Goal: Transaction & Acquisition: Purchase product/service

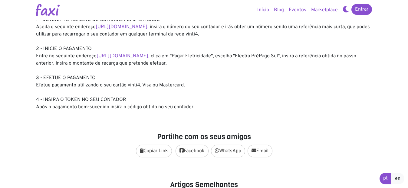
scroll to position [91, 0]
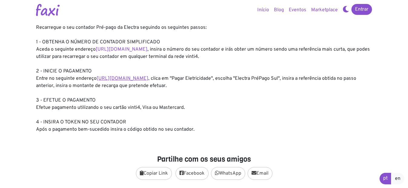
click at [143, 78] on link "https://faxi.online/bill-payment/2" at bounding box center [122, 78] width 52 height 6
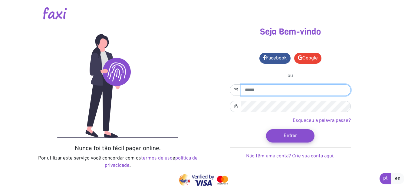
click at [270, 92] on input "email" at bounding box center [295, 89] width 109 height 11
type input "**********"
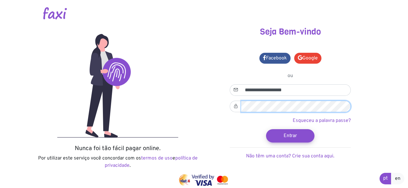
click at [266, 129] on button "Entrar" at bounding box center [290, 135] width 48 height 13
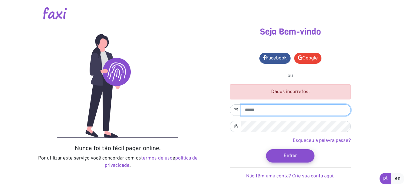
click at [277, 108] on input "email" at bounding box center [295, 109] width 109 height 11
click at [264, 110] on input "email" at bounding box center [295, 109] width 109 height 11
type input "**********"
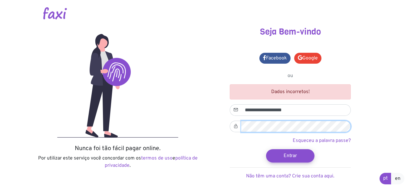
click at [266, 149] on button "Entrar" at bounding box center [290, 155] width 48 height 13
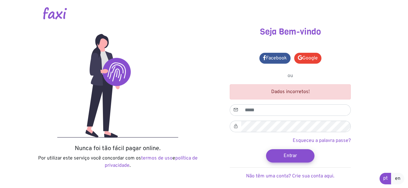
click at [284, 116] on form "Dados incorretos! Esqueceu a palavra passe? Entrar Não têm uma conta? Crie sua …" at bounding box center [290, 131] width 121 height 95
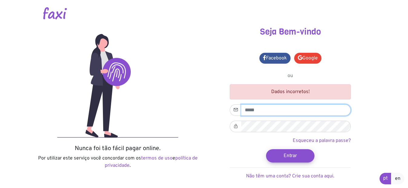
click at [284, 108] on input "email" at bounding box center [295, 109] width 109 height 11
type input "**********"
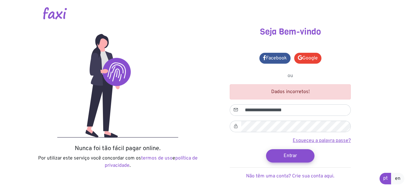
click at [315, 141] on link "Esqueceu a palavra passe?" at bounding box center [321, 140] width 58 height 6
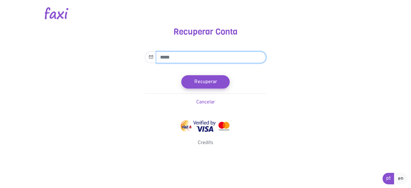
click at [204, 57] on input "email" at bounding box center [210, 56] width 109 height 11
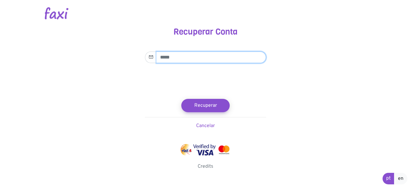
click at [185, 55] on input "email" at bounding box center [210, 56] width 109 height 11
type input "**********"
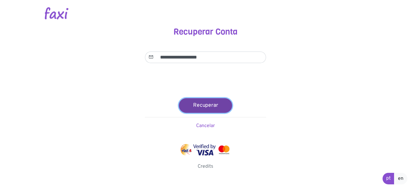
click at [215, 107] on button "Recuperar" at bounding box center [205, 105] width 53 height 15
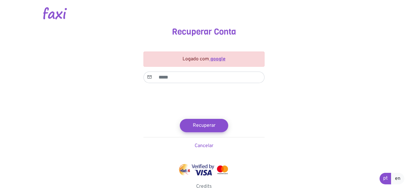
click at [214, 58] on strong "google" at bounding box center [217, 59] width 15 height 6
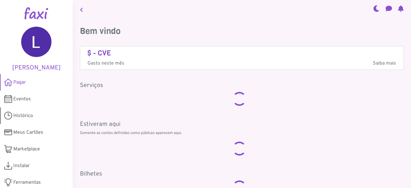
scroll to position [19, 0]
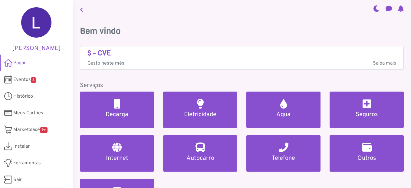
click at [31, 64] on link "Pagar" at bounding box center [36, 62] width 73 height 17
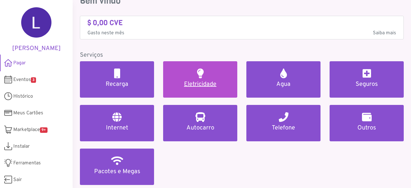
click at [202, 82] on h5 "Eletricidade" at bounding box center [200, 83] width 60 height 7
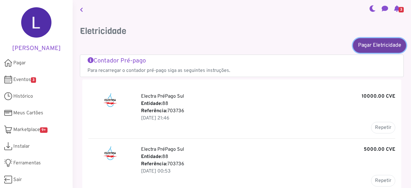
click at [367, 47] on link "Pagar Eletricidade" at bounding box center [379, 45] width 53 height 15
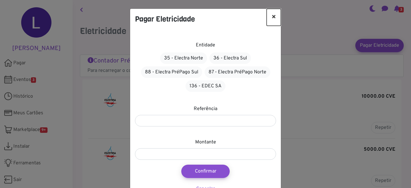
click at [270, 16] on button "×" at bounding box center [273, 17] width 14 height 17
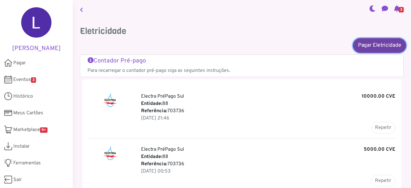
click at [369, 46] on link "Pagar Eletricidade" at bounding box center [379, 45] width 53 height 15
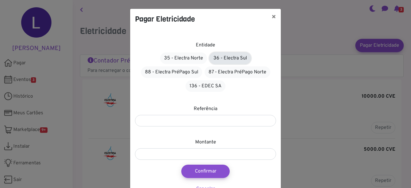
click at [237, 57] on link "36 - Electra Sul" at bounding box center [229, 57] width 41 height 11
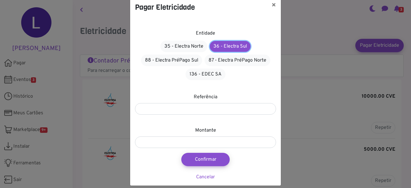
scroll to position [18, 0]
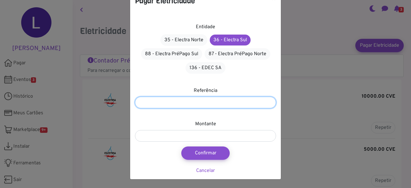
click at [215, 100] on input "number" at bounding box center [205, 101] width 141 height 11
paste input "*******"
type input "*******"
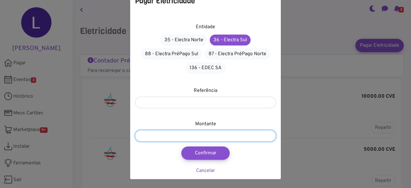
click at [204, 132] on input "number" at bounding box center [205, 135] width 141 height 11
type input "****"
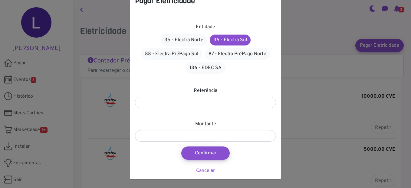
click at [255, 152] on div "Entidade 35 - Electra Norte 36 - Electra Sul 88 - Electra PréPago Sul 87 - Elec…" at bounding box center [205, 95] width 151 height 168
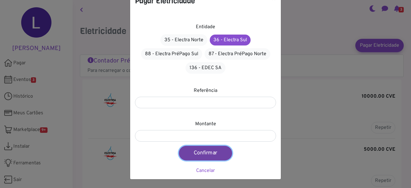
click at [216, 153] on button "Confirmar" at bounding box center [205, 152] width 53 height 15
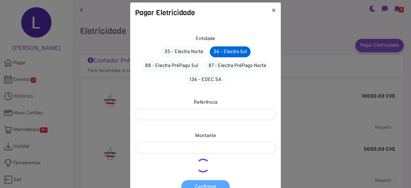
scroll to position [0, 0]
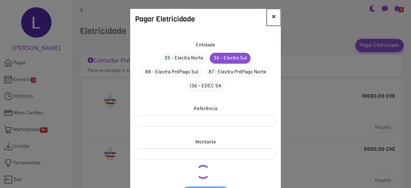
click at [271, 16] on button "×" at bounding box center [273, 17] width 14 height 17
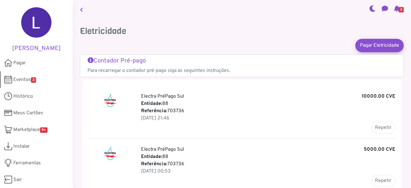
click at [28, 79] on span "Eventos 3" at bounding box center [24, 79] width 23 height 7
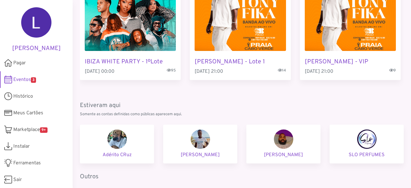
scroll to position [91, 0]
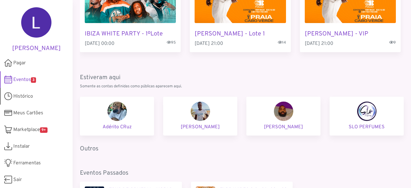
click at [33, 98] on link "Histórico" at bounding box center [36, 96] width 73 height 17
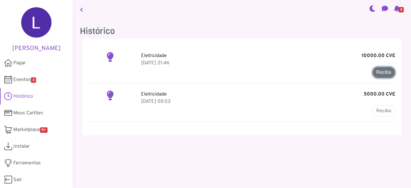
click at [380, 68] on link "Recibo" at bounding box center [383, 72] width 23 height 11
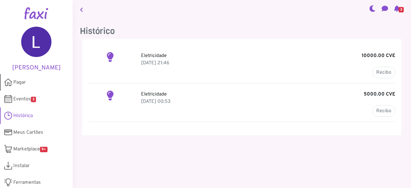
click at [21, 82] on span "Pagar" at bounding box center [19, 82] width 12 height 7
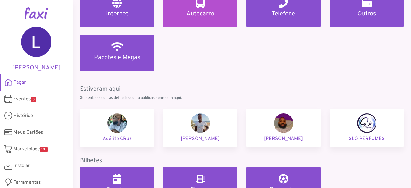
scroll to position [36, 0]
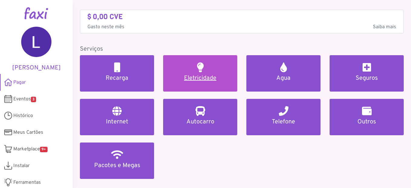
click at [200, 75] on h5 "Eletricidade" at bounding box center [200, 77] width 60 height 7
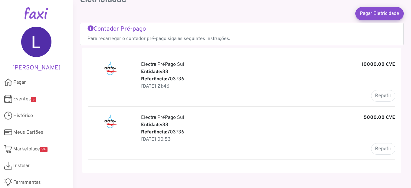
scroll to position [18, 0]
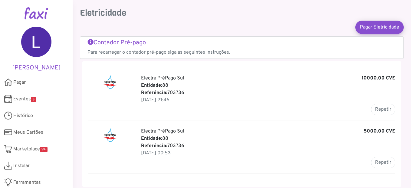
click at [124, 41] on h5 "Contador Pré-pago" at bounding box center [241, 42] width 309 height 7
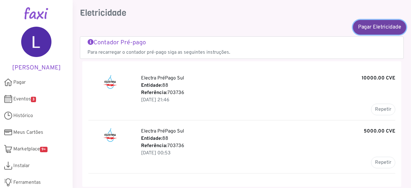
click at [370, 25] on link "Pagar Eletricidade" at bounding box center [379, 27] width 53 height 15
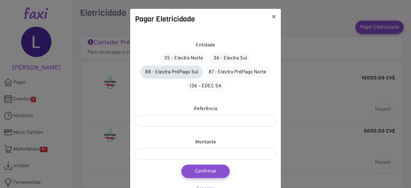
click at [173, 71] on link "88 - Electra PréPago Sul" at bounding box center [171, 71] width 61 height 11
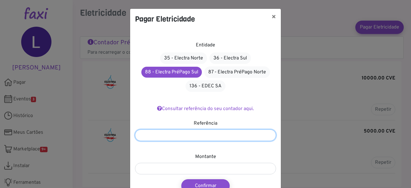
click at [203, 136] on input "number" at bounding box center [205, 134] width 141 height 11
paste input "*******"
type input "*******"
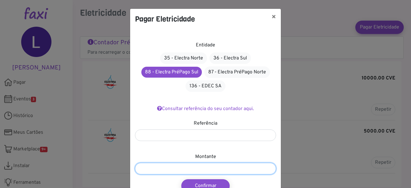
click at [165, 169] on input "number" at bounding box center [205, 167] width 141 height 11
type input "****"
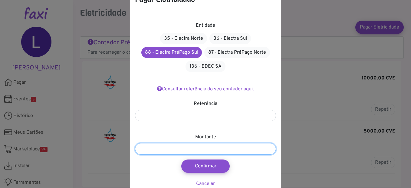
scroll to position [30, 0]
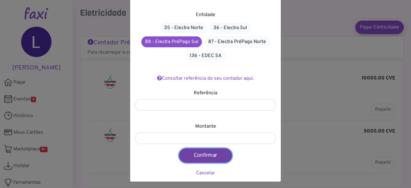
click at [202, 159] on button "Confirmar" at bounding box center [205, 155] width 53 height 15
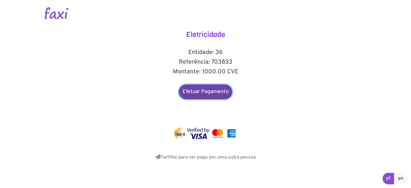
click at [211, 93] on link "Efetuar Pagamento" at bounding box center [205, 91] width 53 height 15
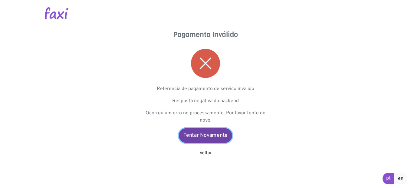
click at [205, 136] on link "Tentar Novamente" at bounding box center [205, 135] width 53 height 15
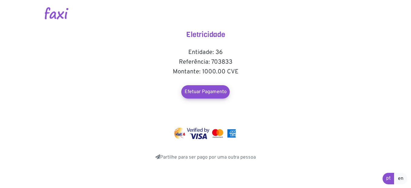
click at [288, 70] on main "Eletricidade Entidade: 36 Referência: 703833 Montante: 1000.00 CVE Efetuar Paga…" at bounding box center [205, 80] width 345 height 161
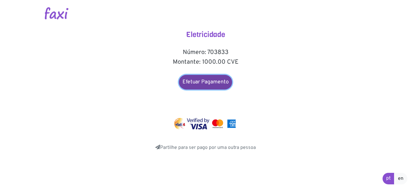
click at [206, 81] on link "Efetuar Pagamento" at bounding box center [205, 82] width 53 height 15
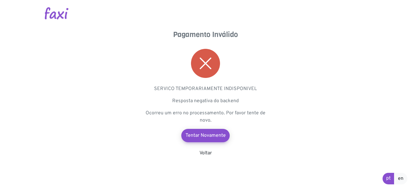
click at [271, 154] on main "Pagamento Inválido SERVICO TEMPORARIAMENTE INDISPONIVEL Resposta negativa do ba…" at bounding box center [205, 78] width 345 height 156
drag, startPoint x: 287, startPoint y: 136, endPoint x: 255, endPoint y: 141, distance: 32.6
click at [286, 136] on main "Pagamento Inválido SERVICO TEMPORARIAMENTE INDISPONIVEL Resposta negativa do ba…" at bounding box center [205, 78] width 345 height 156
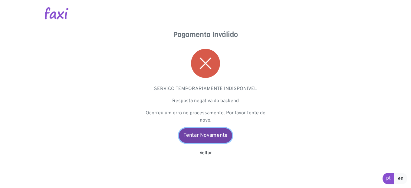
click at [206, 135] on link "Tentar Novamente" at bounding box center [205, 135] width 53 height 15
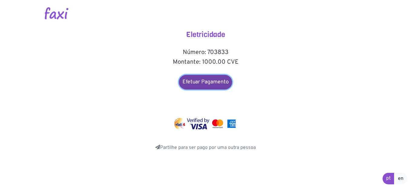
click at [195, 82] on link "Efetuar Pagamento" at bounding box center [205, 82] width 53 height 15
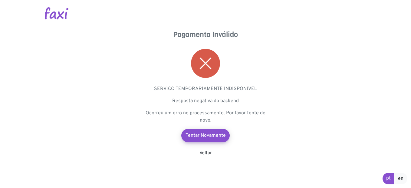
click at [368, 82] on main "Pagamento Inválido SERVICO TEMPORARIAMENTE INDISPONIVEL Resposta negativa do ba…" at bounding box center [205, 78] width 345 height 156
